Goal: Task Accomplishment & Management: Use online tool/utility

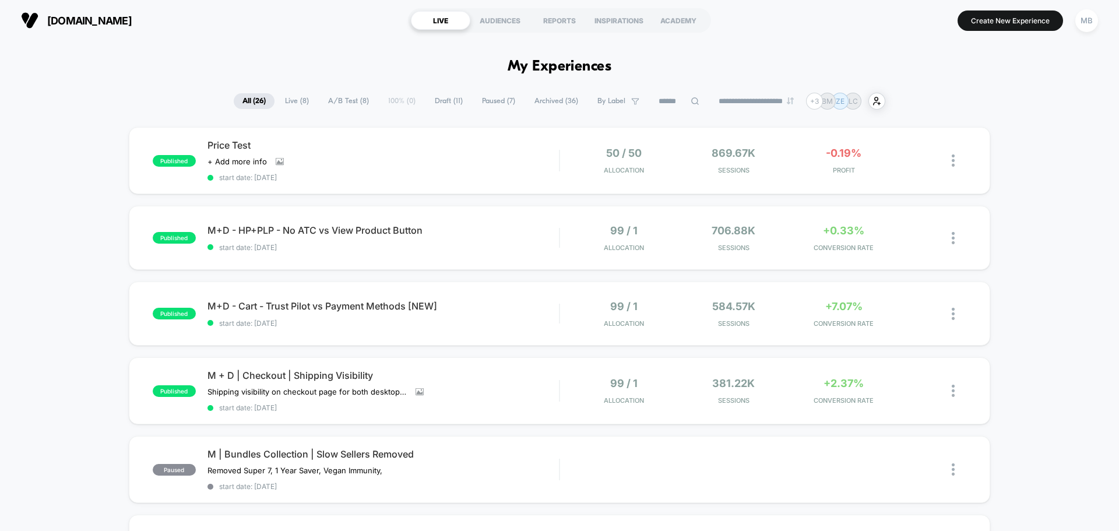
click at [449, 93] on span "Draft ( 11 )" at bounding box center [448, 101] width 45 height 16
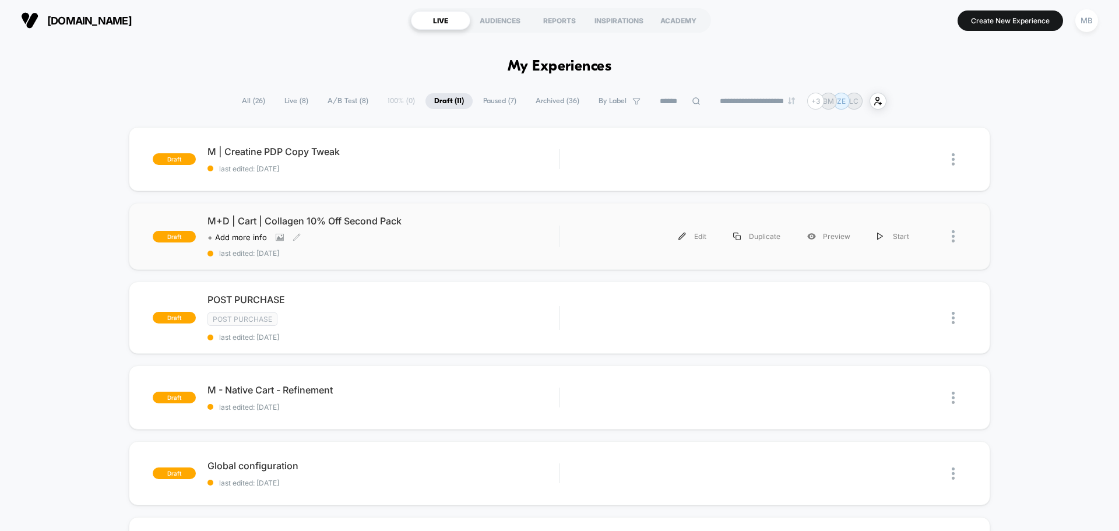
click at [449, 230] on div "M+D | Cart | Collagen 10% Off Second Pack Click to view images Click to edit ex…" at bounding box center [383, 236] width 351 height 43
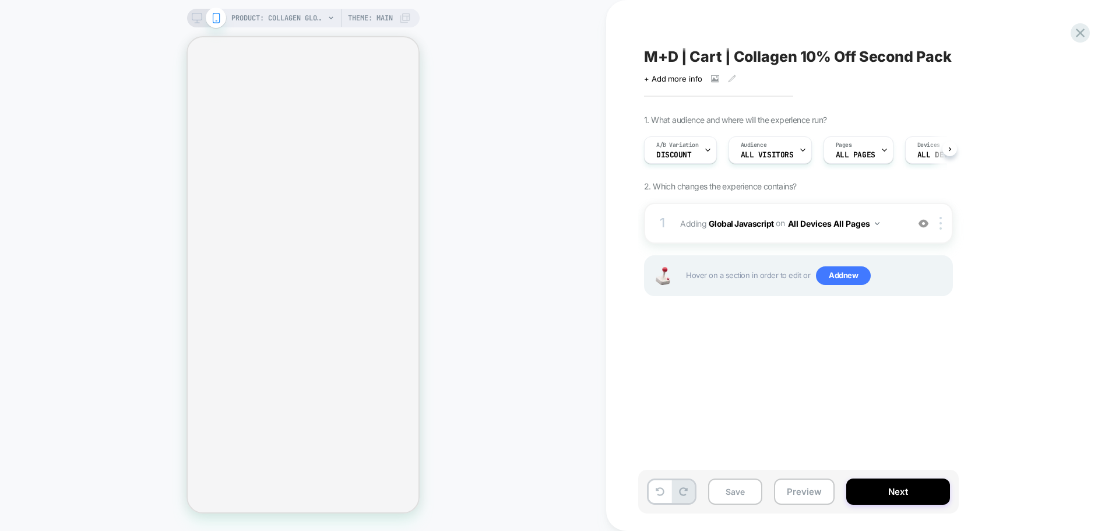
scroll to position [0, 1]
click at [795, 492] on button "Preview" at bounding box center [804, 492] width 61 height 26
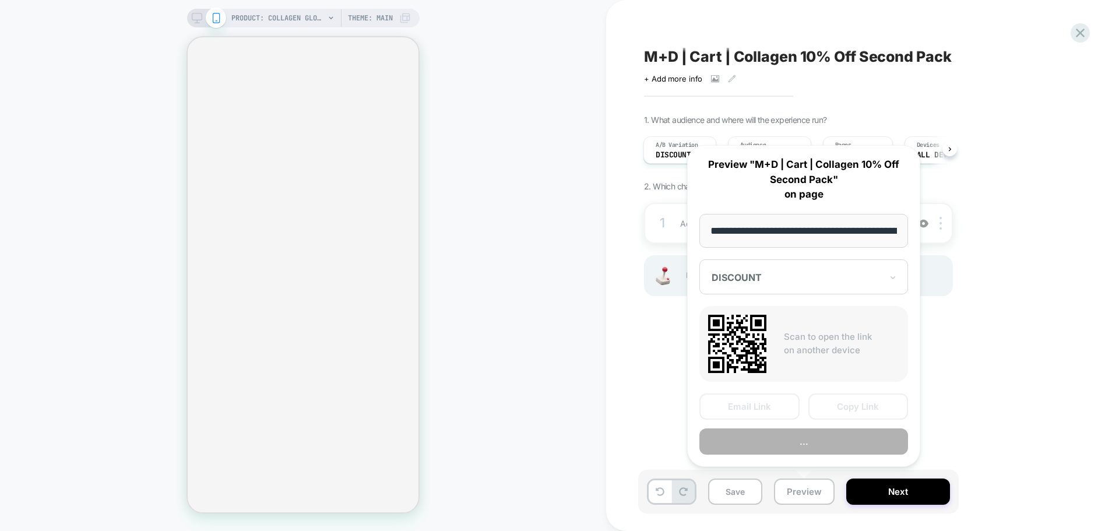
scroll to position [0, 172]
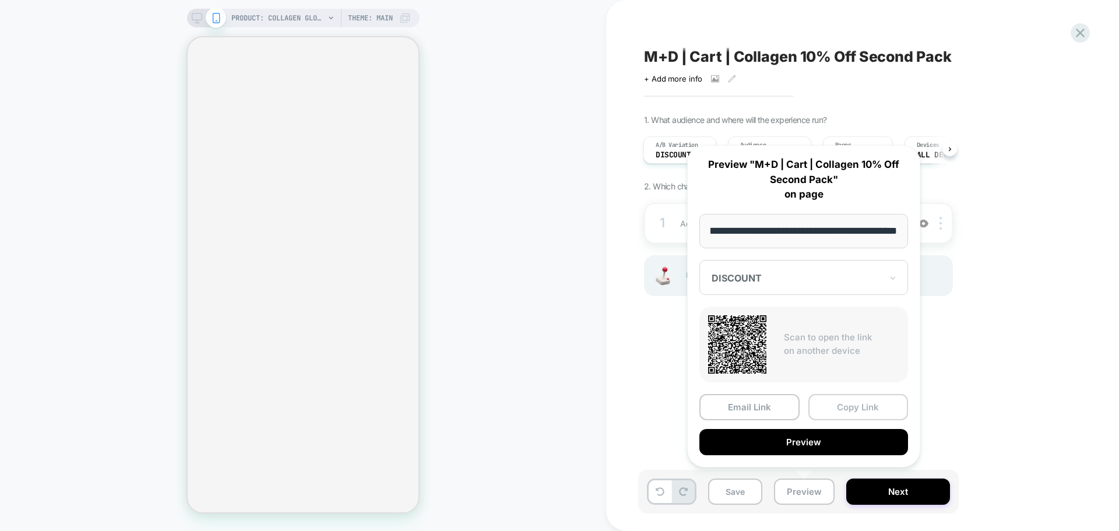
click at [871, 402] on button "Copy Link" at bounding box center [858, 407] width 100 height 26
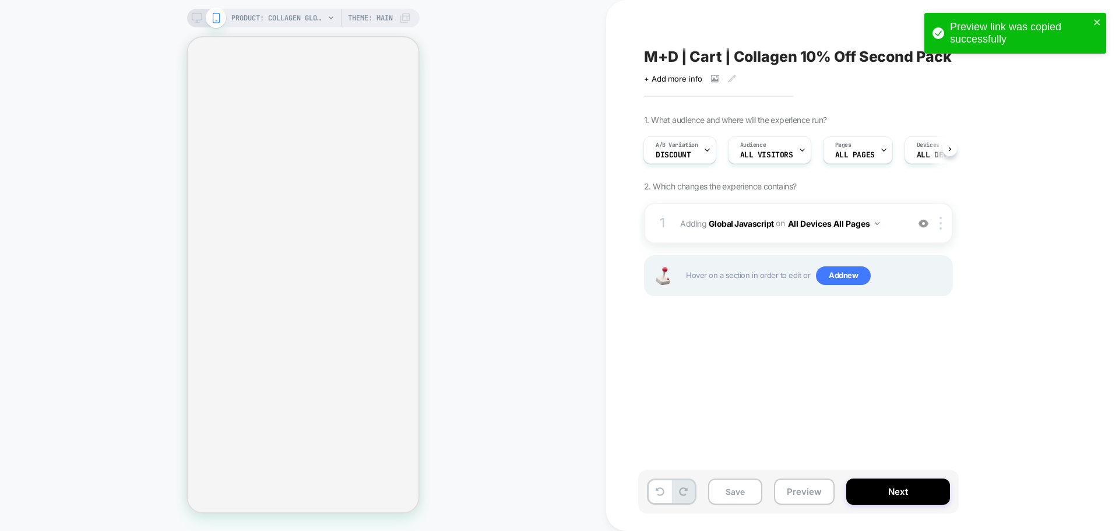
select select "**********"
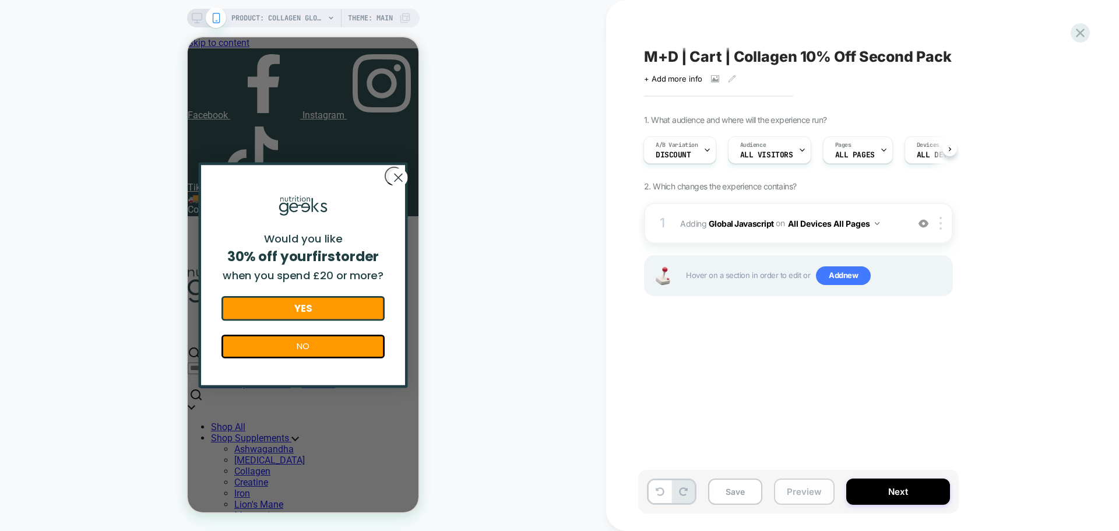
click at [803, 484] on button "Preview" at bounding box center [804, 492] width 61 height 26
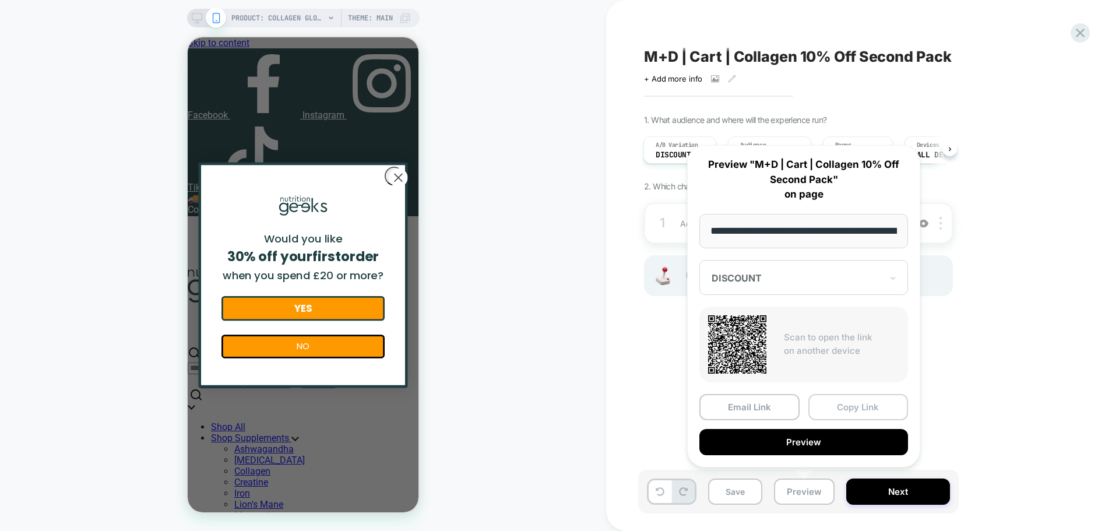
click at [863, 414] on button "Copy Link" at bounding box center [858, 407] width 100 height 26
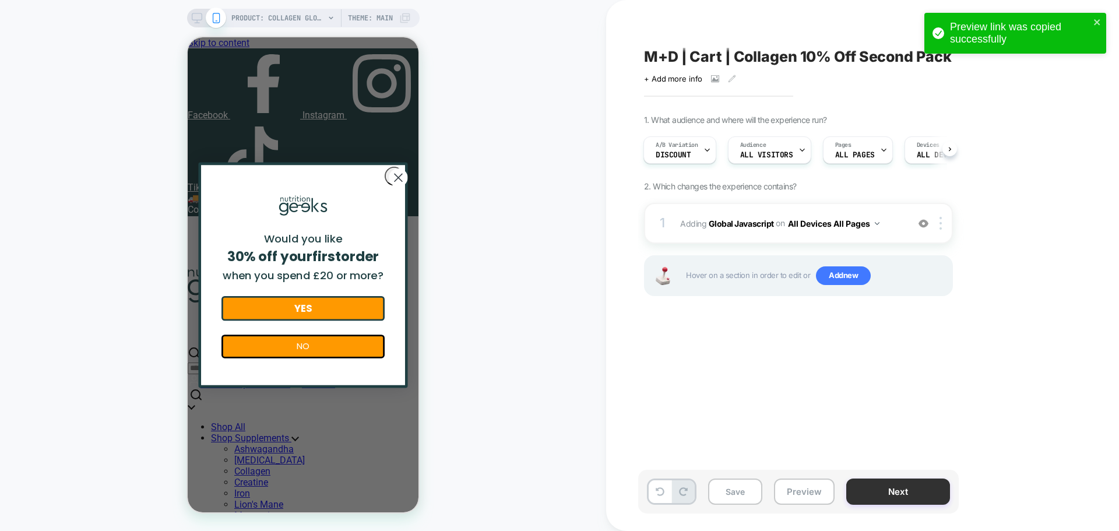
click at [872, 487] on button "Next" at bounding box center [898, 492] width 104 height 26
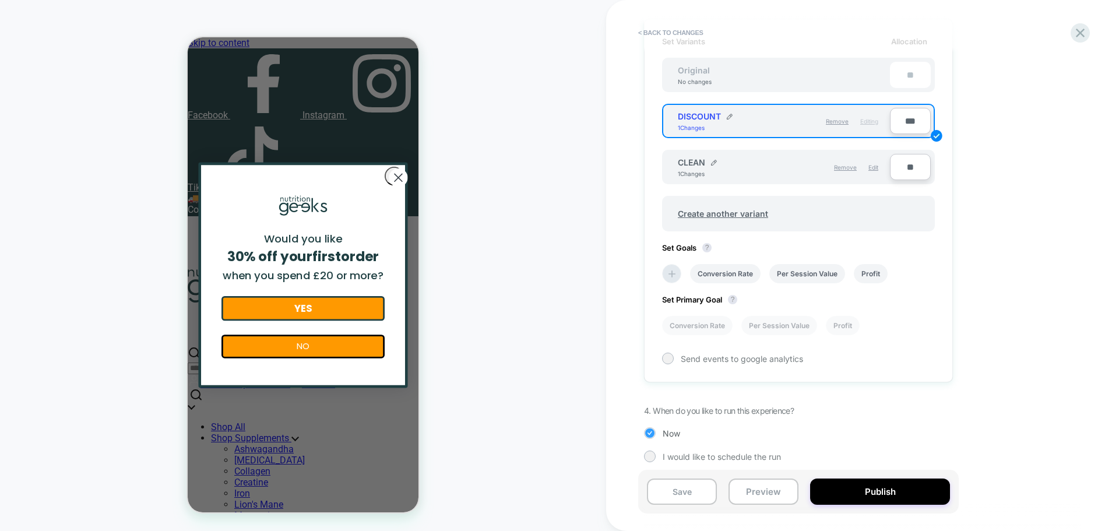
scroll to position [372, 0]
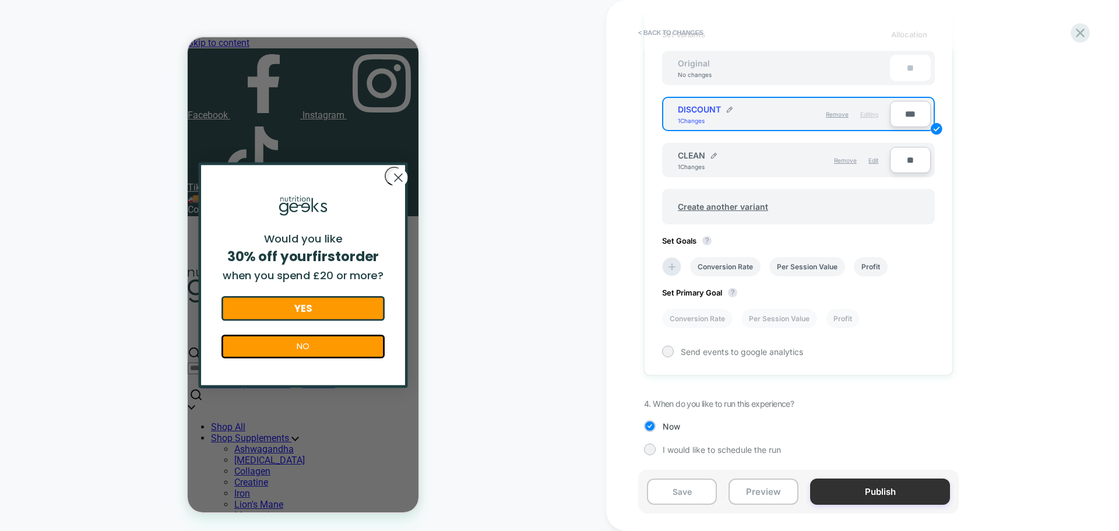
click at [917, 488] on button "Publish" at bounding box center [880, 492] width 140 height 26
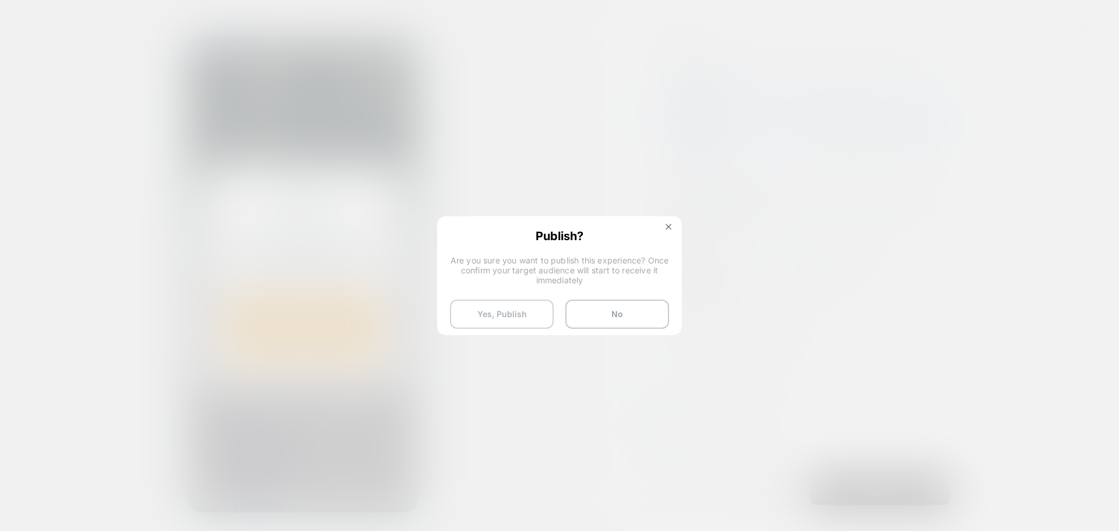
click at [480, 309] on button "Yes, Publish" at bounding box center [502, 314] width 104 height 29
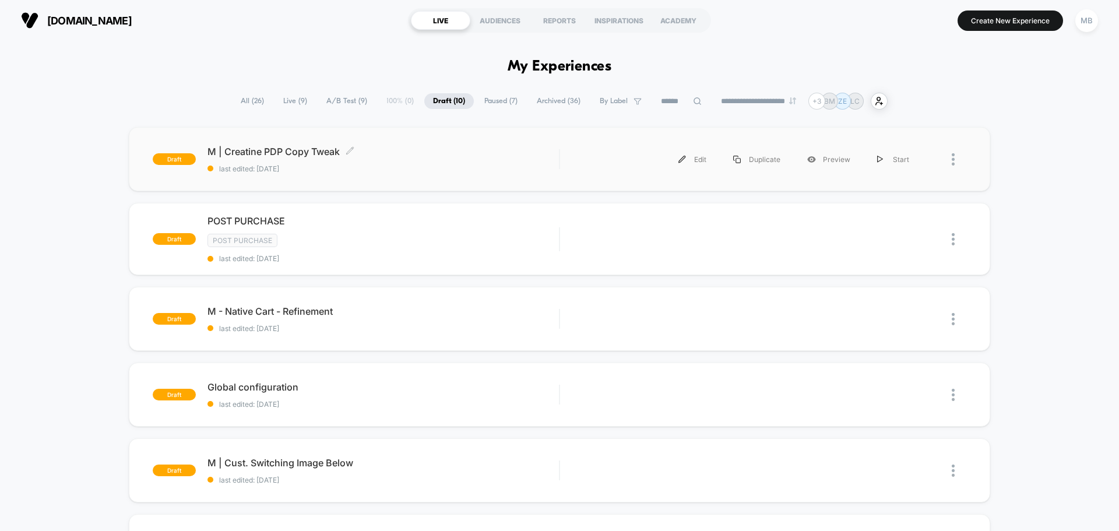
click at [468, 158] on div "M | Creatine PDP Copy Tweak Click to edit experience details Click to edit expe…" at bounding box center [383, 159] width 351 height 27
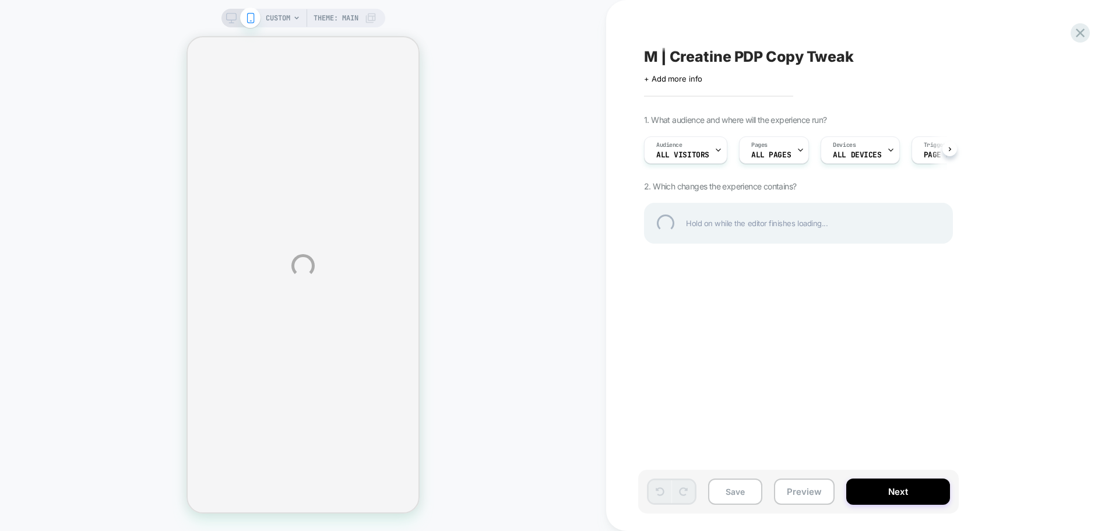
select select "**********"
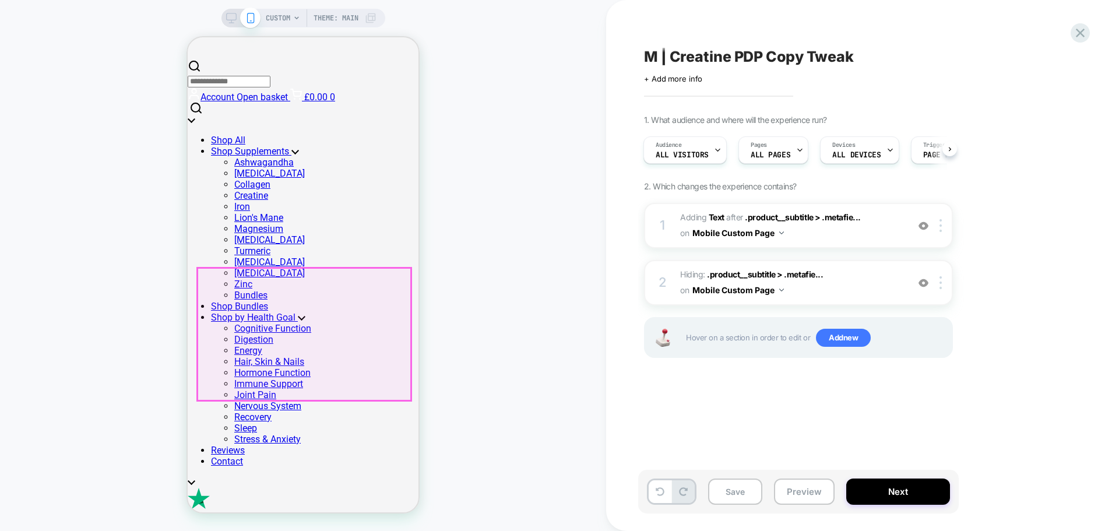
scroll to position [291, 0]
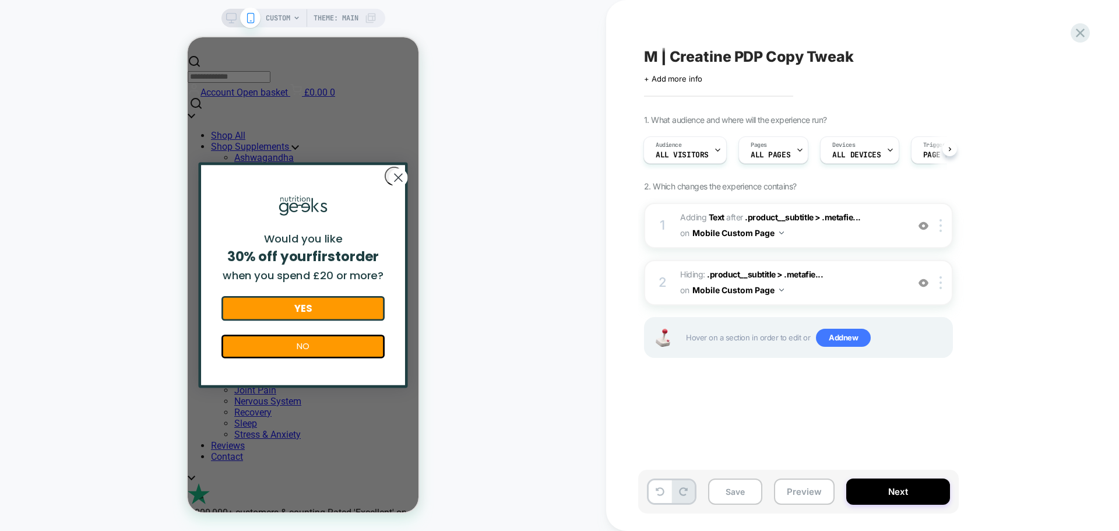
click at [563, 216] on div "CUSTOM Theme: MAIN" at bounding box center [303, 266] width 606 height 508
click at [400, 173] on circle "Close dialog" at bounding box center [398, 177] width 18 height 18
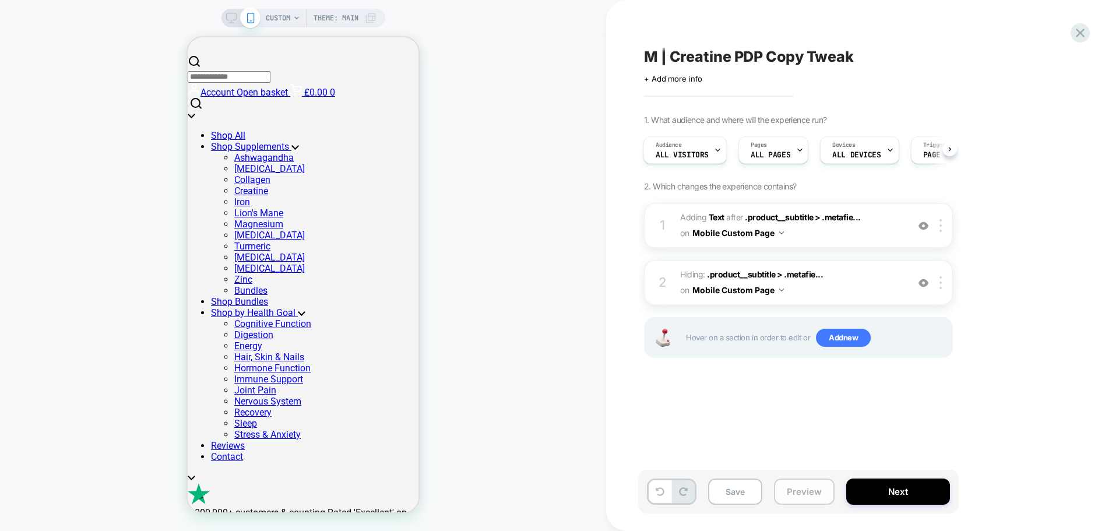
click at [799, 491] on button "Preview" at bounding box center [804, 492] width 61 height 26
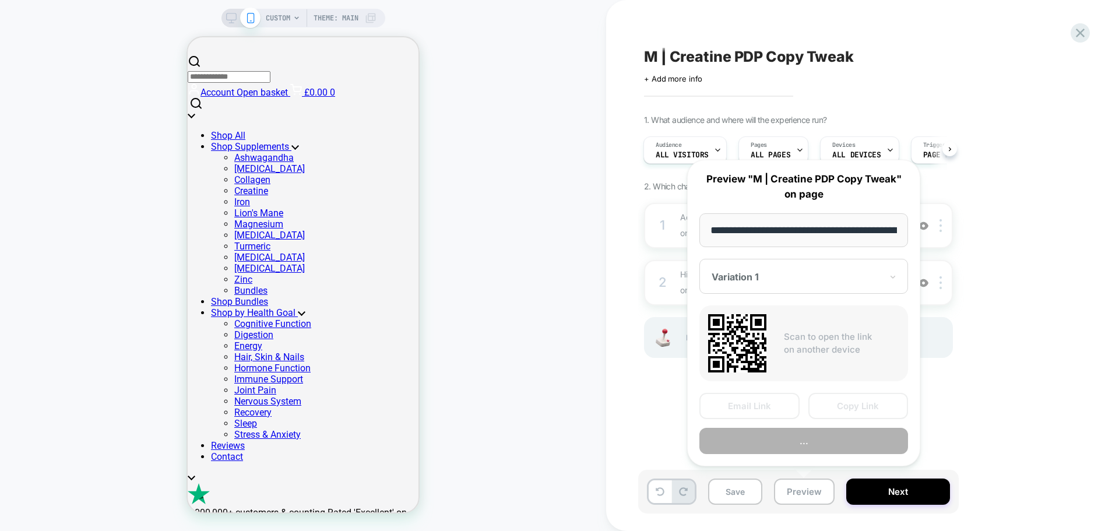
scroll to position [0, 248]
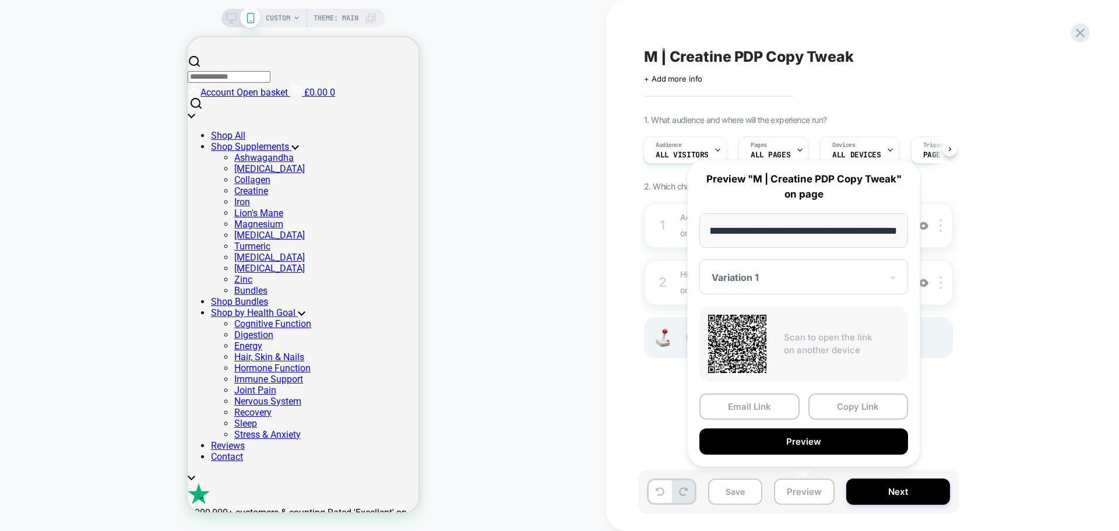
click at [821, 226] on input "**********" at bounding box center [803, 230] width 209 height 34
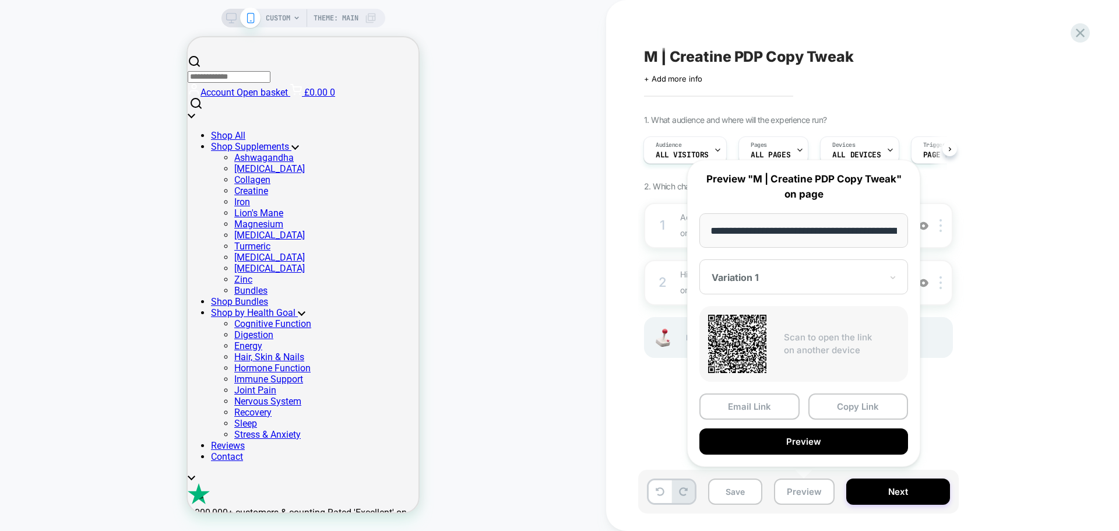
click at [1017, 227] on div "1. What audience and where will the experience run? Audience All Visitors Pages…" at bounding box center [857, 251] width 426 height 272
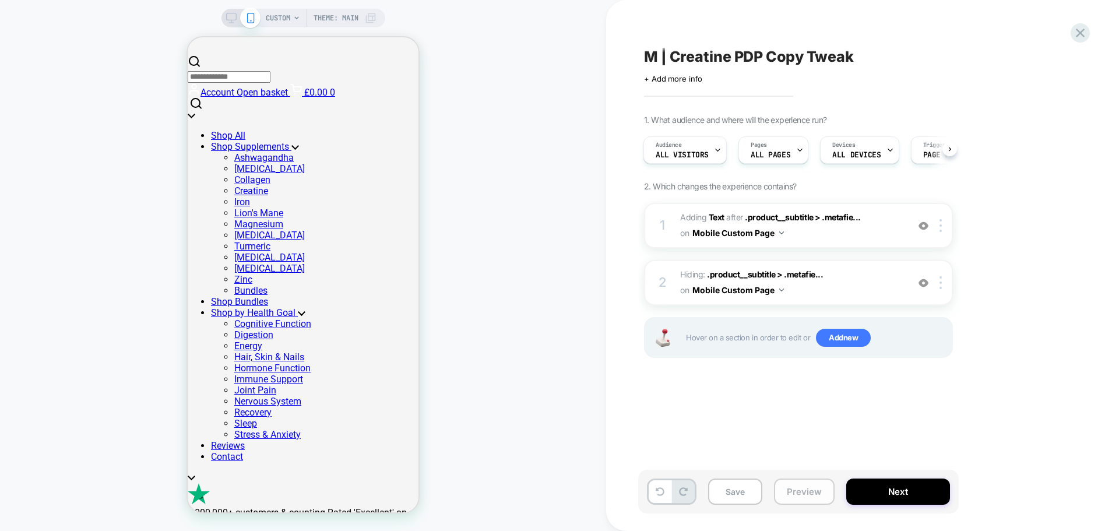
click at [793, 500] on button "Preview" at bounding box center [804, 492] width 61 height 26
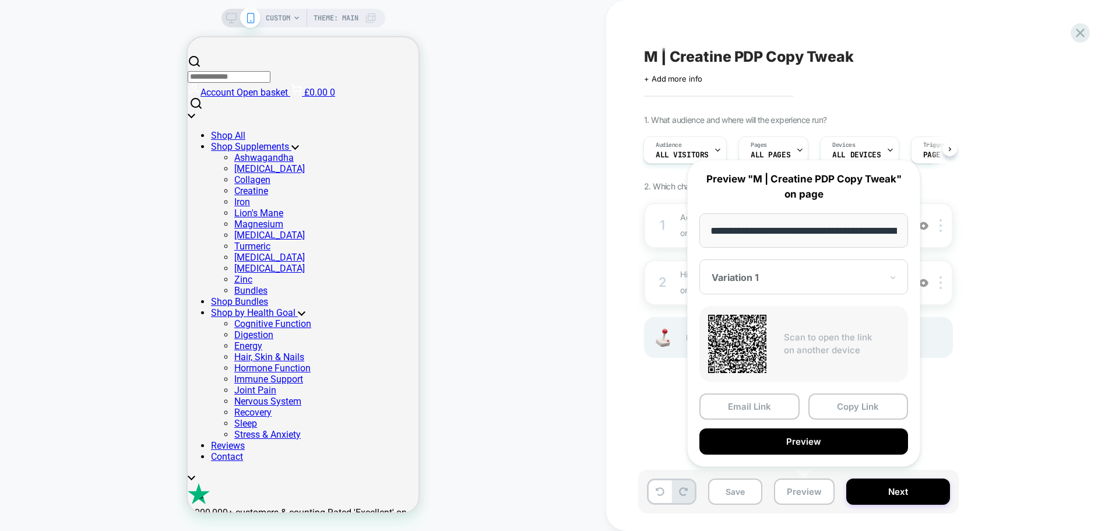
drag, startPoint x: 835, startPoint y: 399, endPoint x: 838, endPoint y: 389, distance: 10.5
click at [835, 399] on button "Copy Link" at bounding box center [858, 406] width 100 height 26
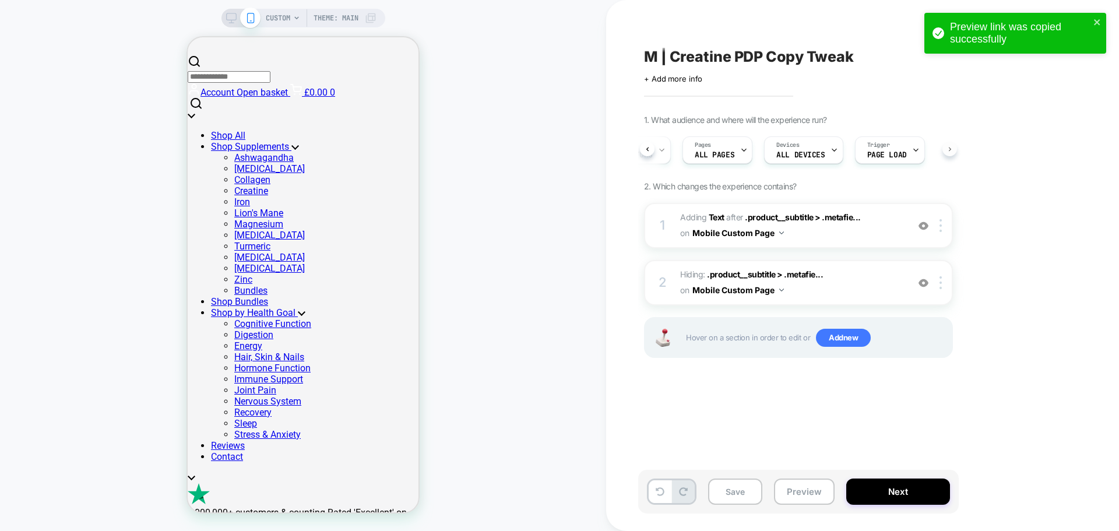
click at [950, 151] on icon at bounding box center [950, 149] width 5 height 5
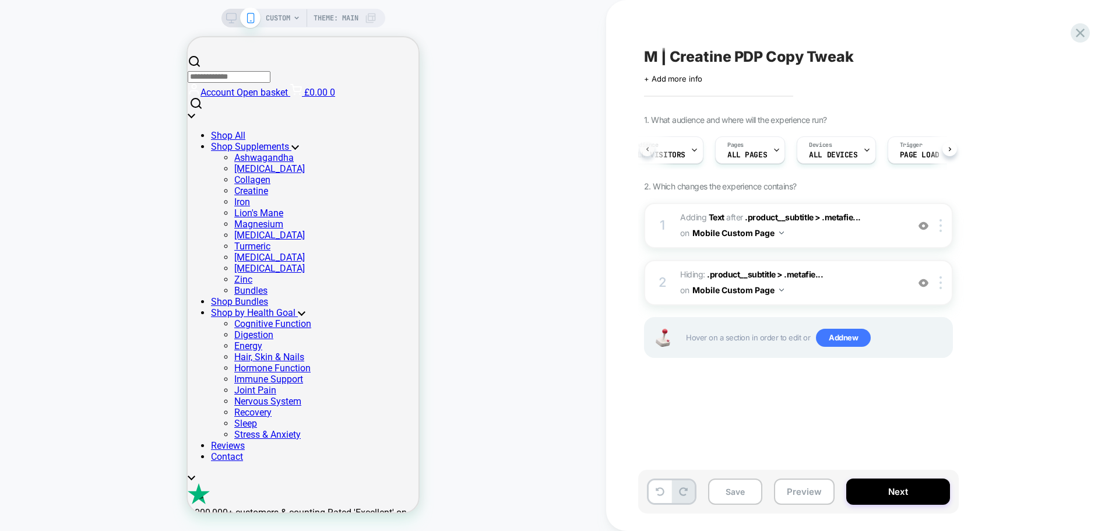
click at [646, 150] on icon at bounding box center [647, 149] width 5 height 5
click at [790, 150] on div "Pages ALL PAGES" at bounding box center [770, 150] width 63 height 26
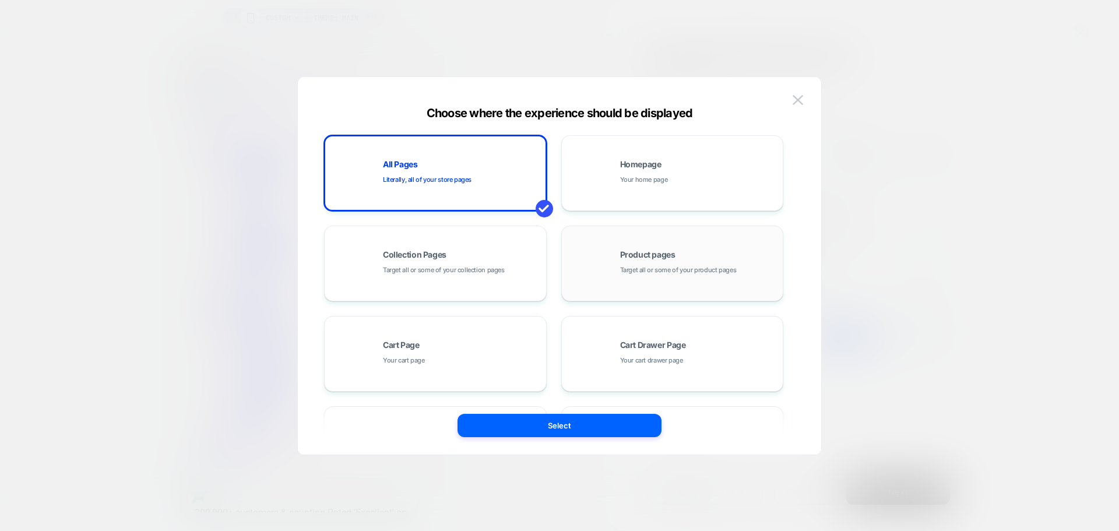
click at [669, 262] on div "Product pages Target all or some of your product pages" at bounding box center [698, 263] width 157 height 25
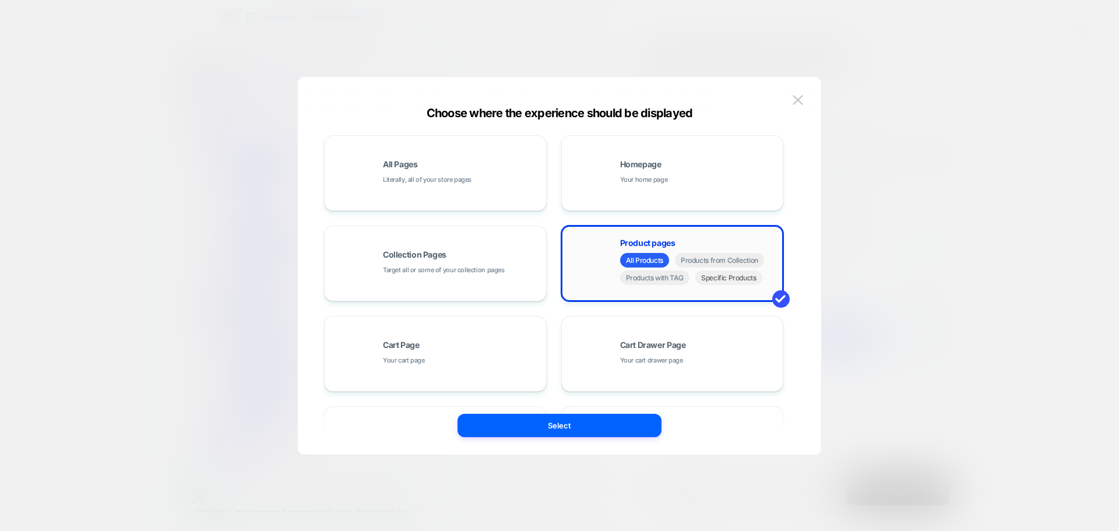
click at [733, 283] on span "Specific Products" at bounding box center [728, 277] width 67 height 15
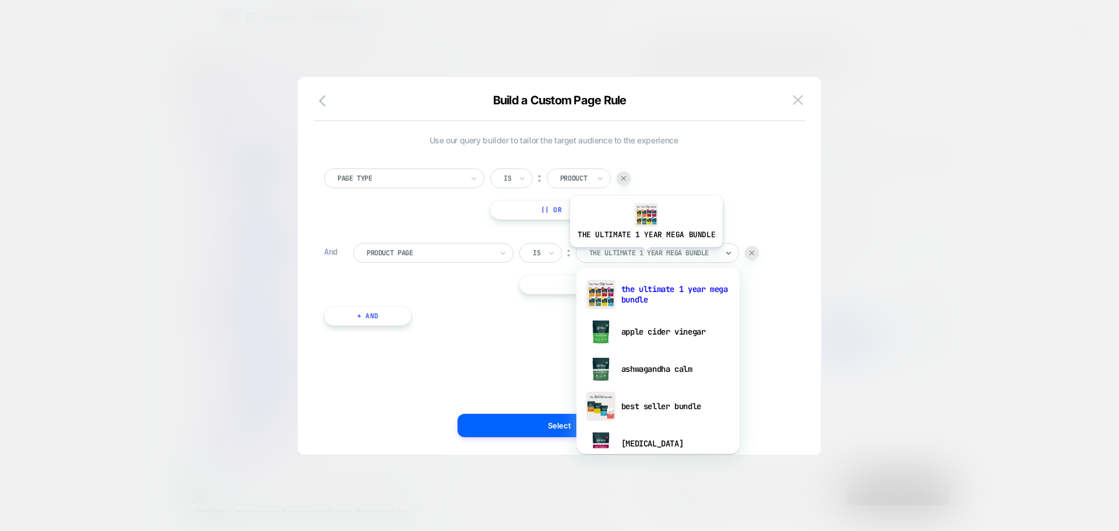
click at [645, 256] on div at bounding box center [653, 253] width 128 height 10
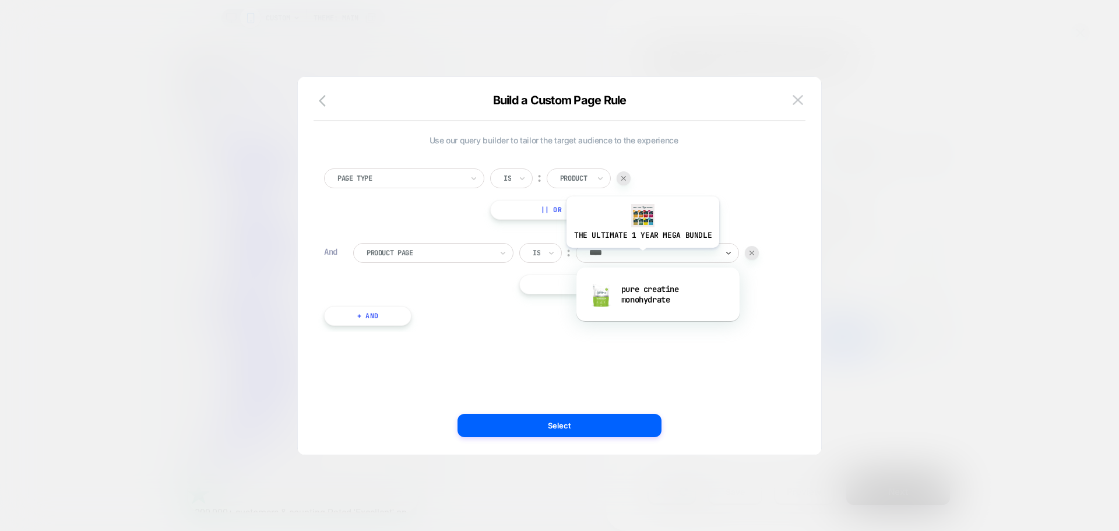
type input "*****"
click at [636, 292] on div "pure creatine monohydrate" at bounding box center [658, 294] width 152 height 37
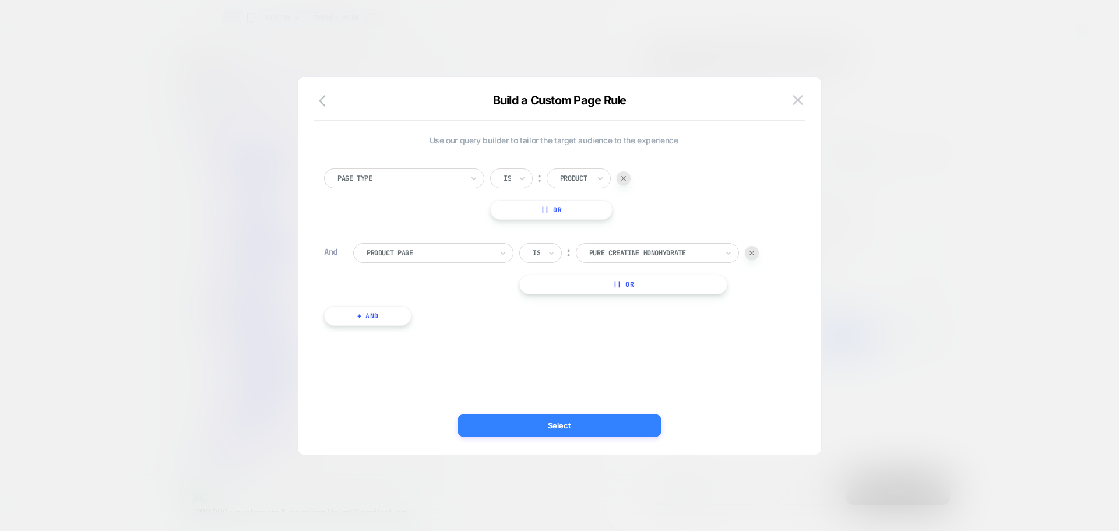
click at [605, 423] on button "Select" at bounding box center [560, 425] width 204 height 23
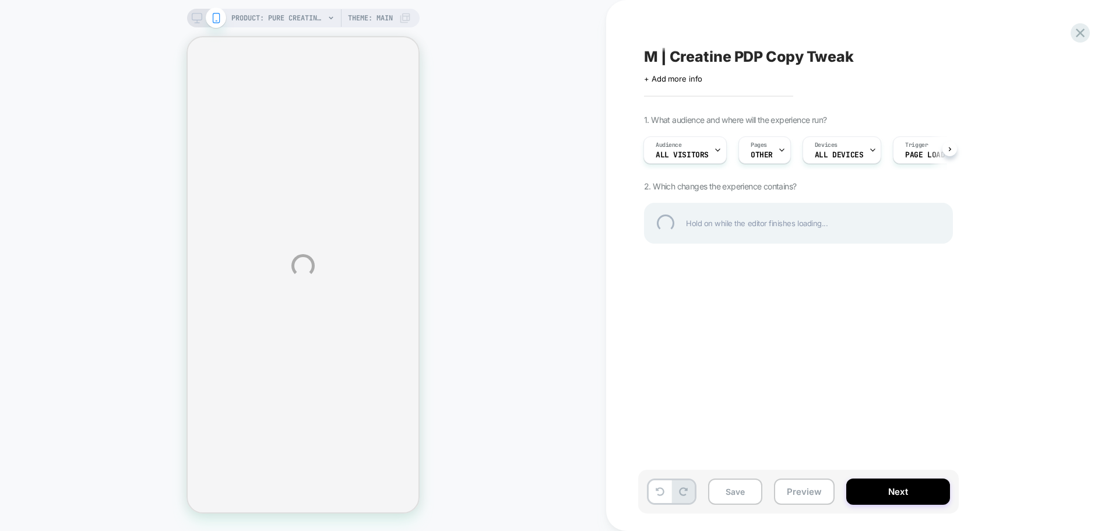
select select "**********"
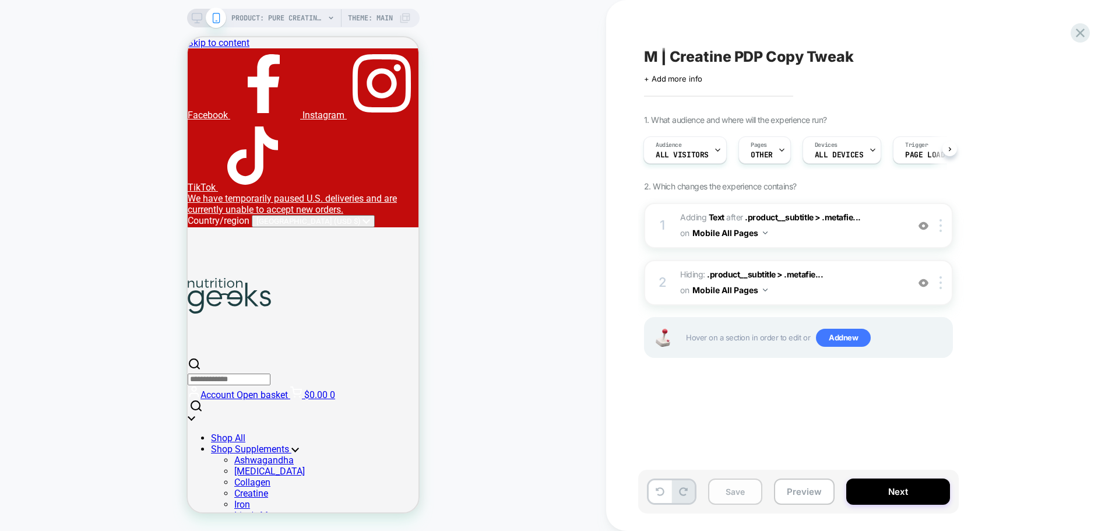
scroll to position [0, 1]
click at [747, 491] on button "Save" at bounding box center [735, 492] width 54 height 26
click at [817, 505] on div "Save Preview Next" at bounding box center [798, 492] width 321 height 44
click at [815, 495] on button "Preview" at bounding box center [804, 492] width 61 height 26
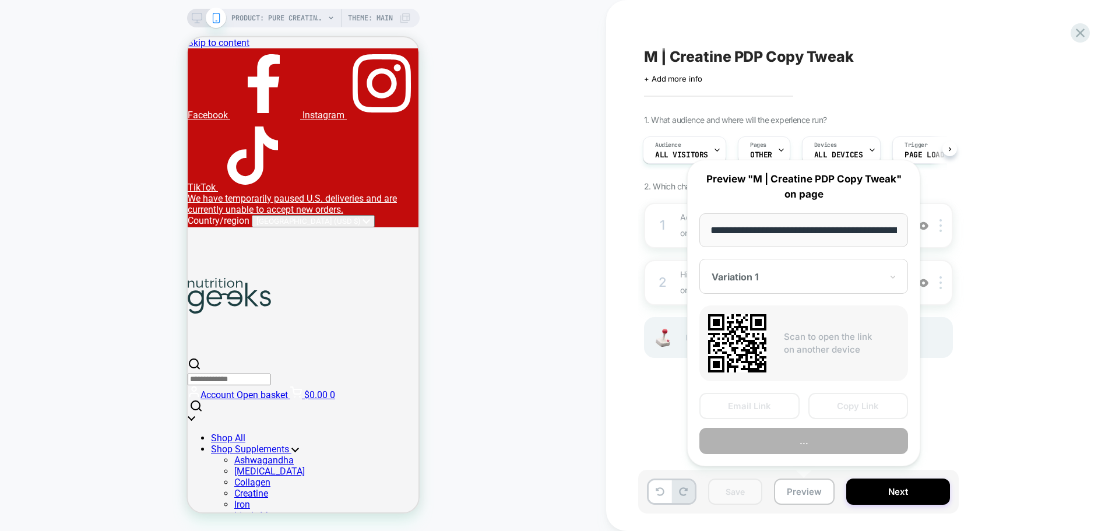
scroll to position [0, 219]
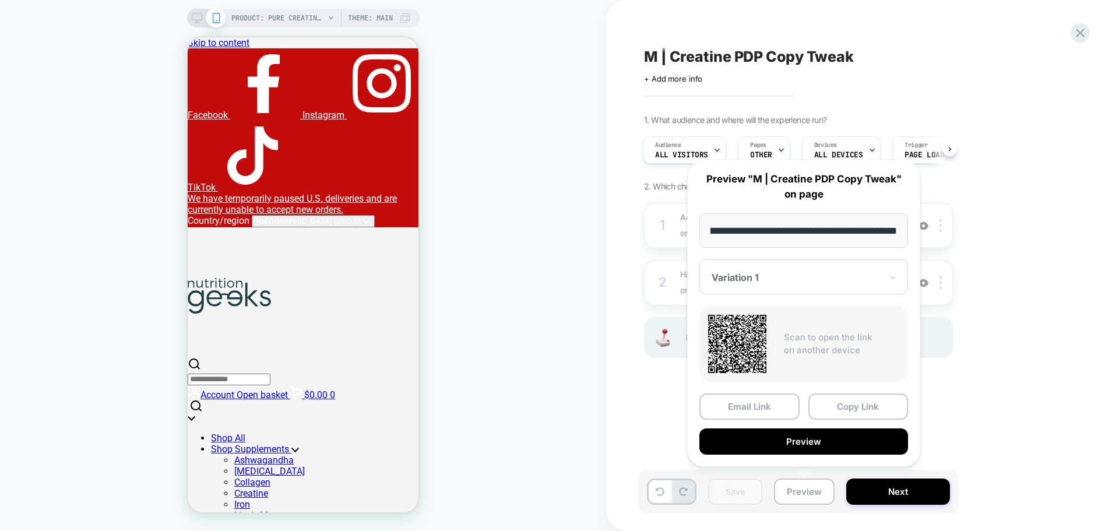
click at [896, 409] on button "Copy Link" at bounding box center [858, 406] width 100 height 26
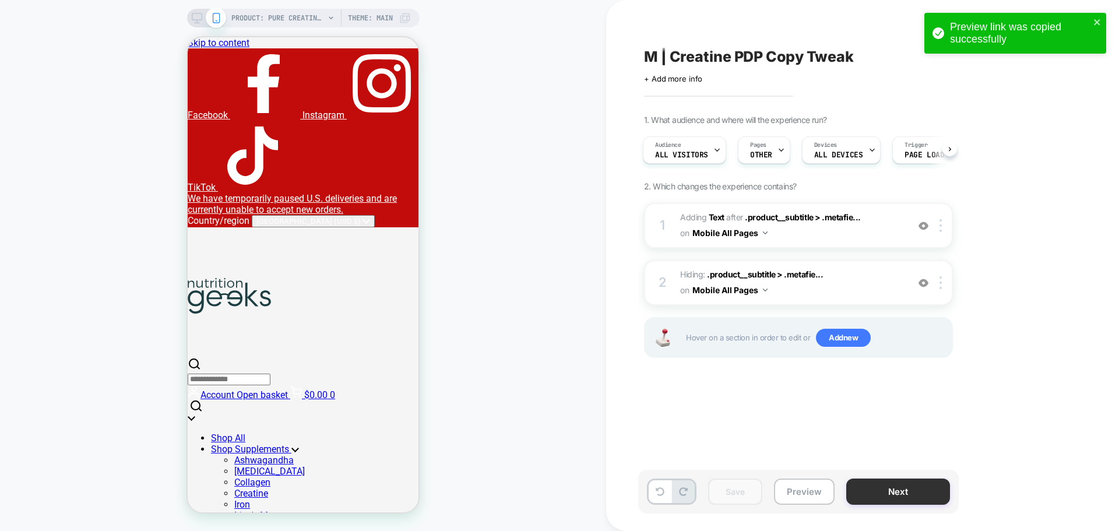
click at [923, 488] on button "Next" at bounding box center [898, 492] width 104 height 26
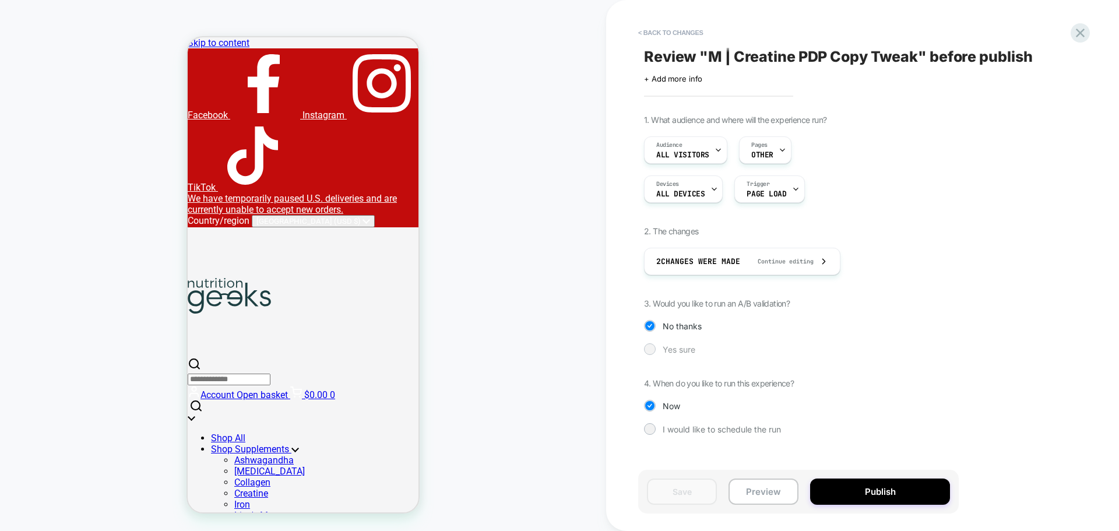
click at [688, 350] on span "Yes sure" at bounding box center [679, 349] width 33 height 10
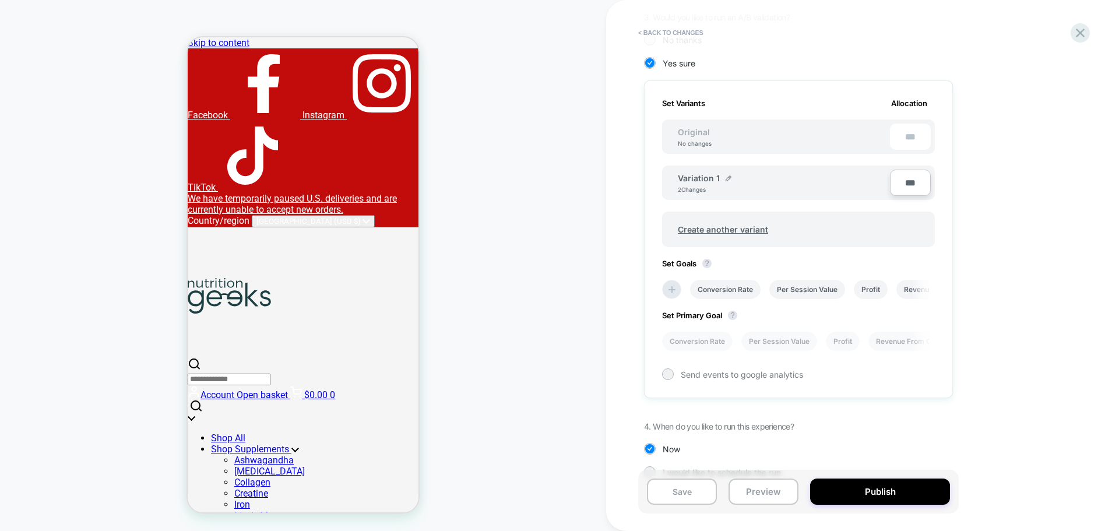
scroll to position [0, 1]
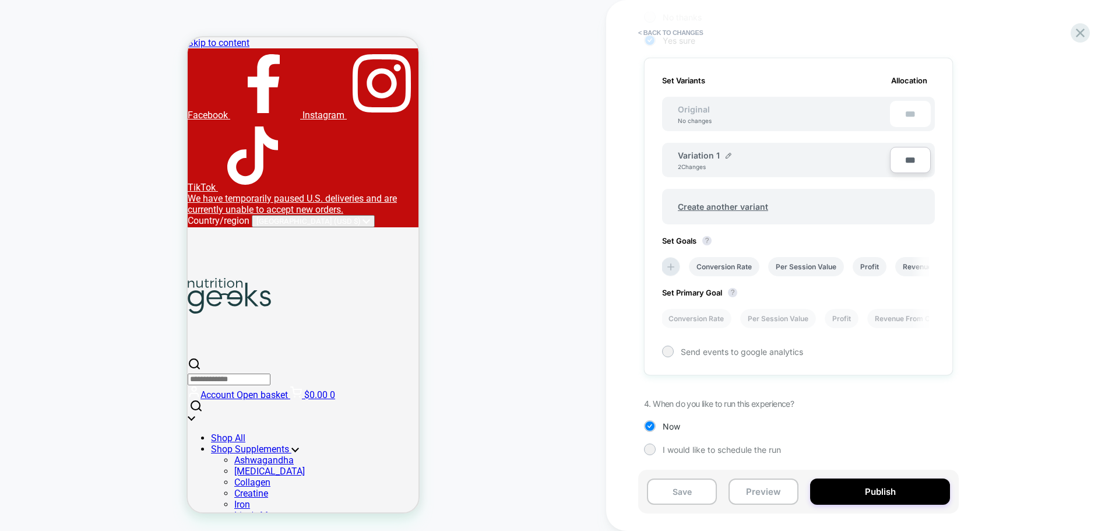
click at [896, 159] on input "***" at bounding box center [910, 160] width 41 height 26
type input "**"
type input "***"
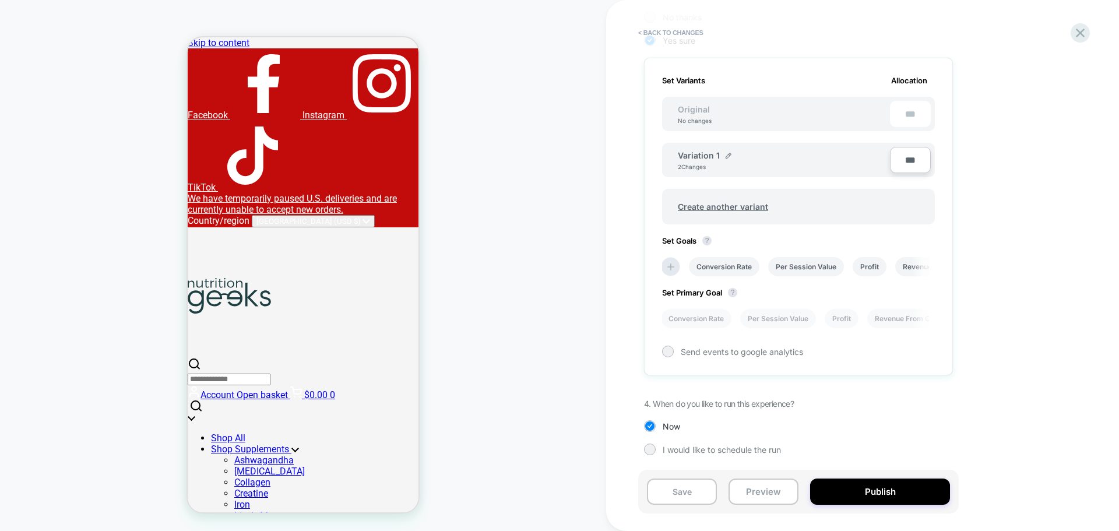
drag, startPoint x: 1045, startPoint y: 220, endPoint x: 1030, endPoint y: 248, distance: 31.5
click at [1045, 220] on div "1. What audience and where will the experience run? Audience All Visitors Pages…" at bounding box center [857, 139] width 426 height 667
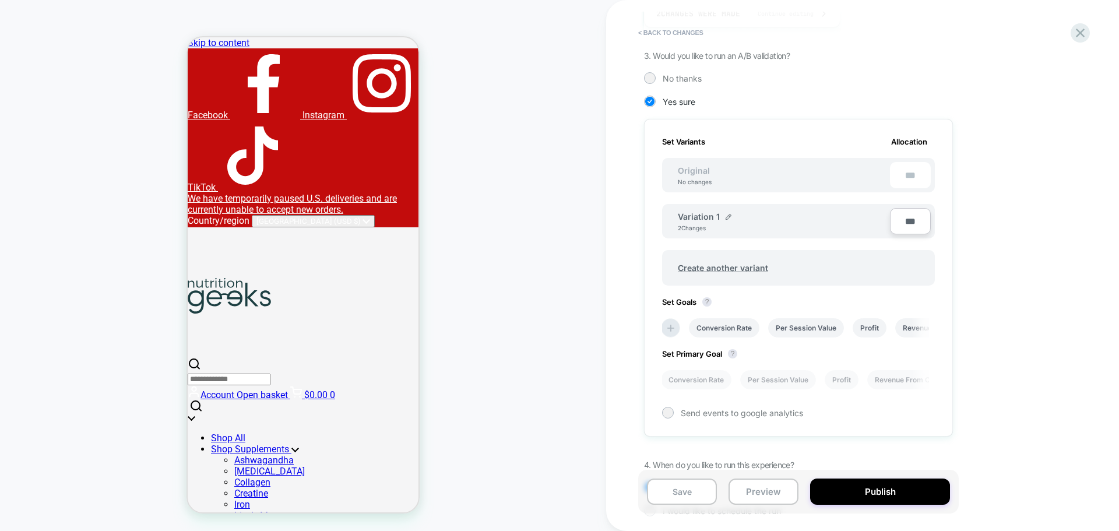
scroll to position [251, 0]
click at [892, 491] on button "Publish" at bounding box center [880, 492] width 140 height 26
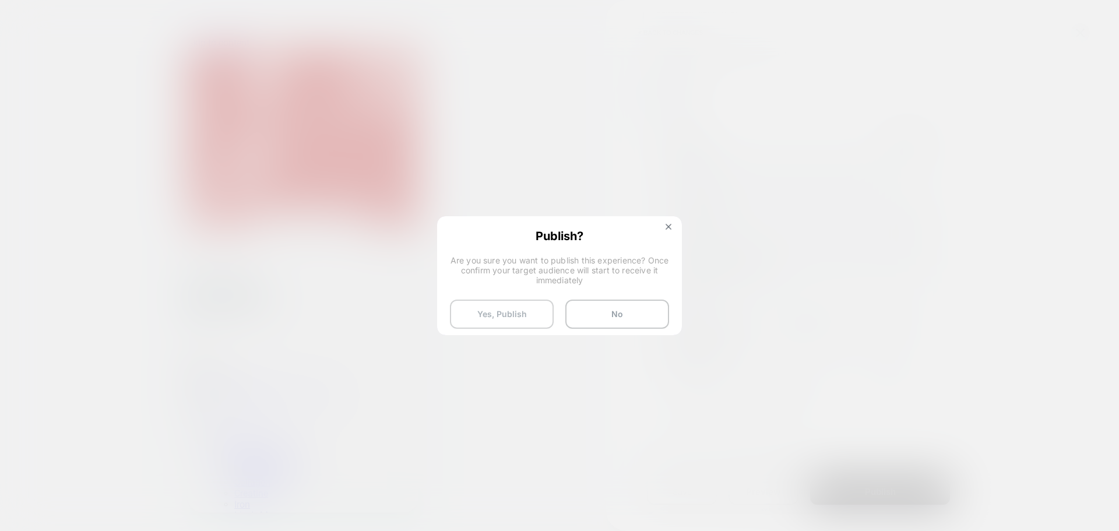
click at [505, 311] on button "Yes, Publish" at bounding box center [502, 314] width 104 height 29
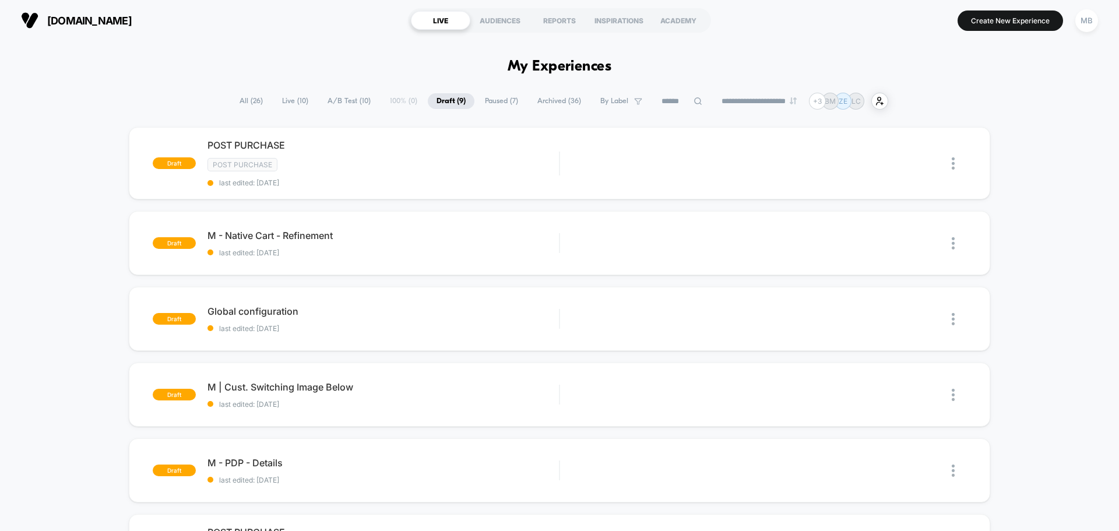
click at [351, 95] on span "A/B Test ( 10 )" at bounding box center [349, 101] width 61 height 16
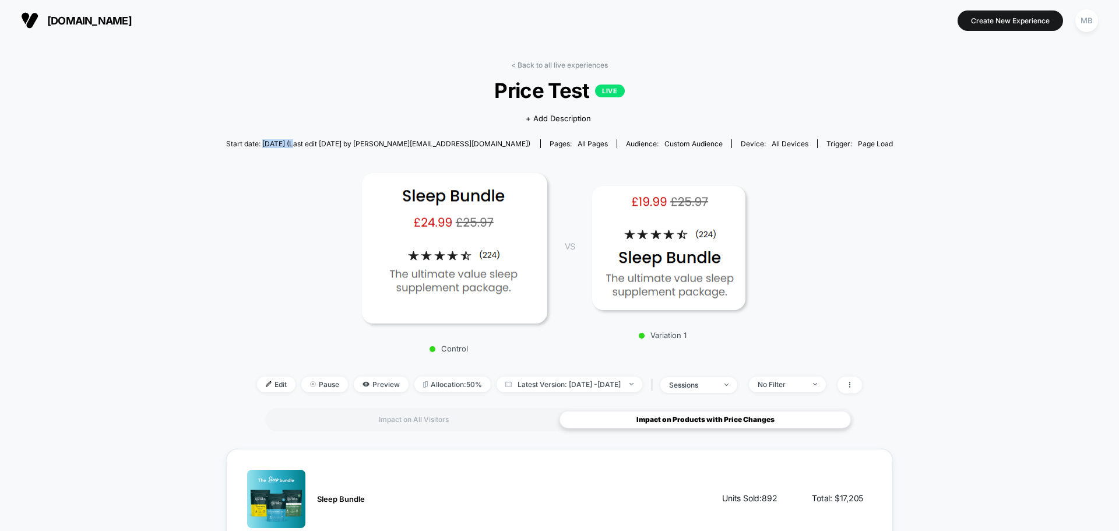
scroll to position [291, 0]
